Goal: Navigation & Orientation: Find specific page/section

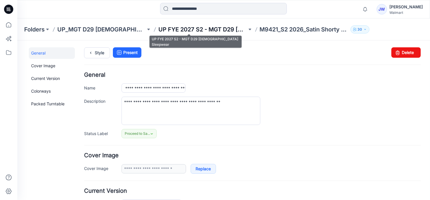
click at [172, 29] on p "UP FYE 2027 S2 - MGT D29 [DEMOGRAPHIC_DATA] Sleepwear" at bounding box center [202, 29] width 88 height 8
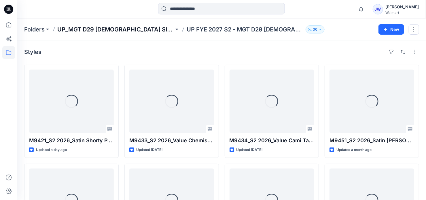
click at [97, 30] on p "UP_MGT D29 [DEMOGRAPHIC_DATA] Sleep" at bounding box center [115, 29] width 117 height 8
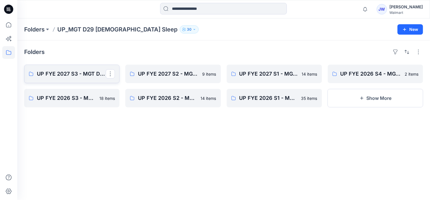
click at [55, 75] on p "UP FYE 2027 S3 - MGT D29 [DEMOGRAPHIC_DATA] Sleepwear" at bounding box center [71, 74] width 69 height 8
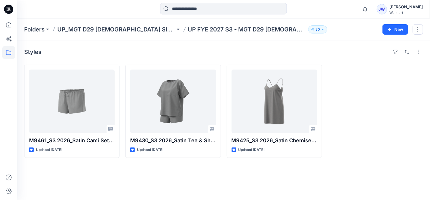
click at [132, 177] on div "Styles M9461_S3 2026_Satin Cami Set Opt 3_Midpoint Updated [DATE] M9430_S3 2026…" at bounding box center [223, 119] width 413 height 159
